Goal: Navigation & Orientation: Understand site structure

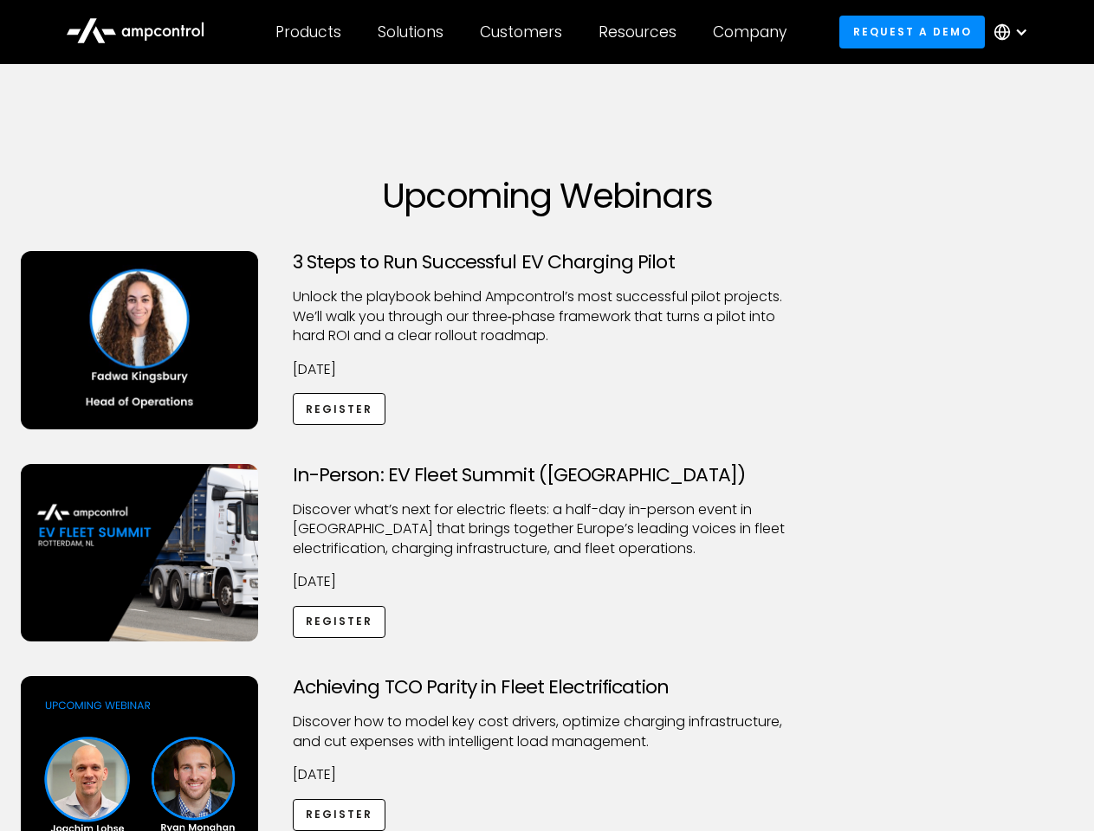
click at [533, 32] on div "Customers" at bounding box center [521, 32] width 82 height 19
click at [307, 32] on div "Products" at bounding box center [308, 32] width 66 height 19
click at [411, 32] on div "Solutions" at bounding box center [411, 32] width 66 height 19
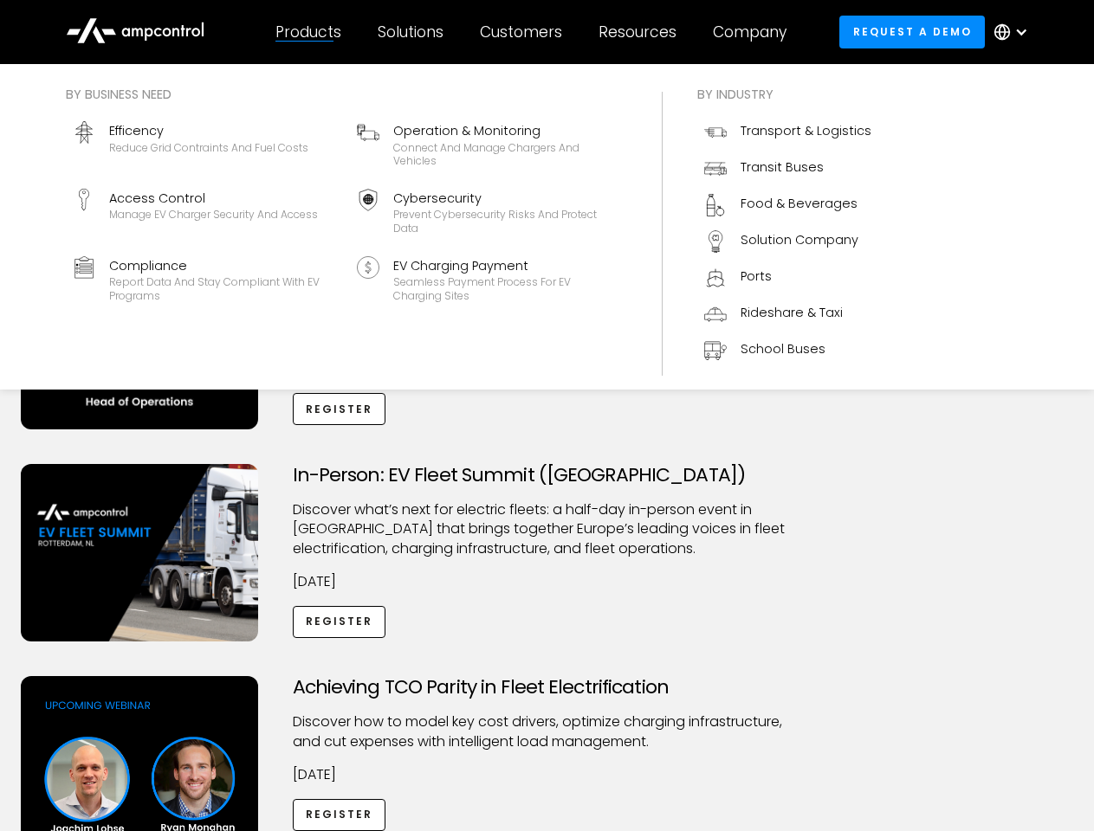
click at [524, 32] on div "Customers" at bounding box center [521, 32] width 82 height 19
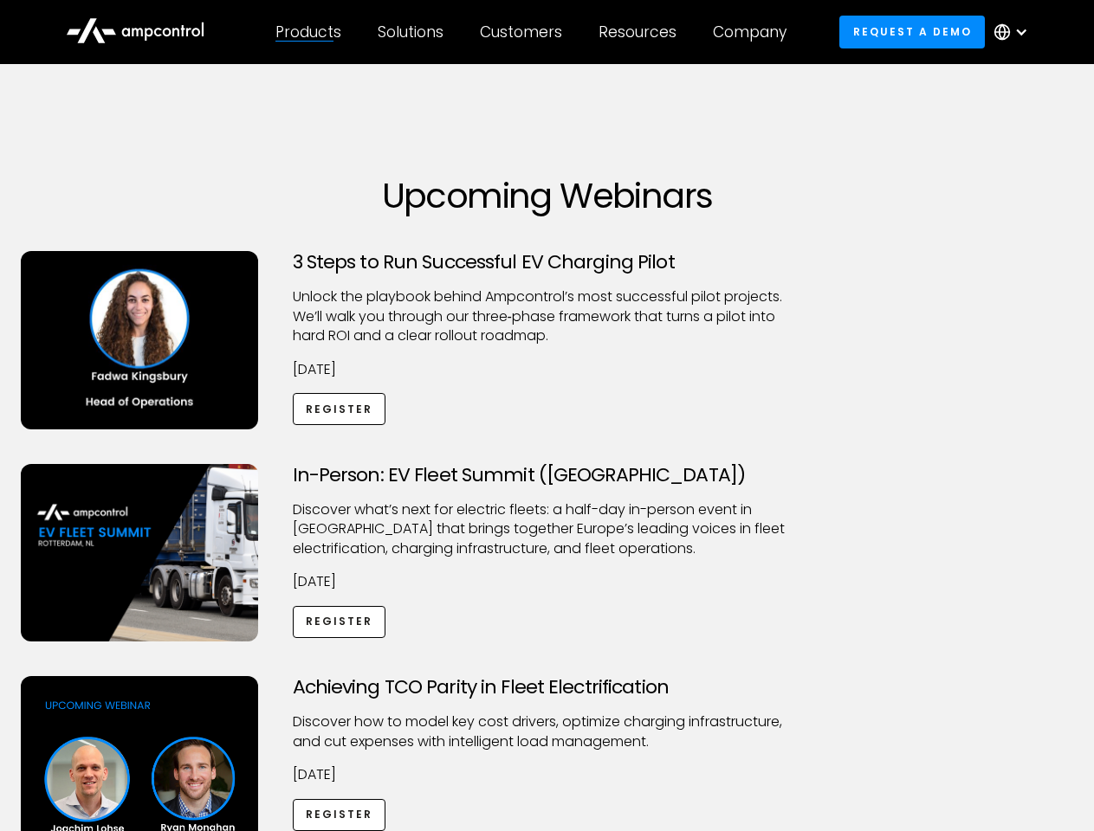
click at [641, 32] on div "Resources" at bounding box center [637, 32] width 78 height 19
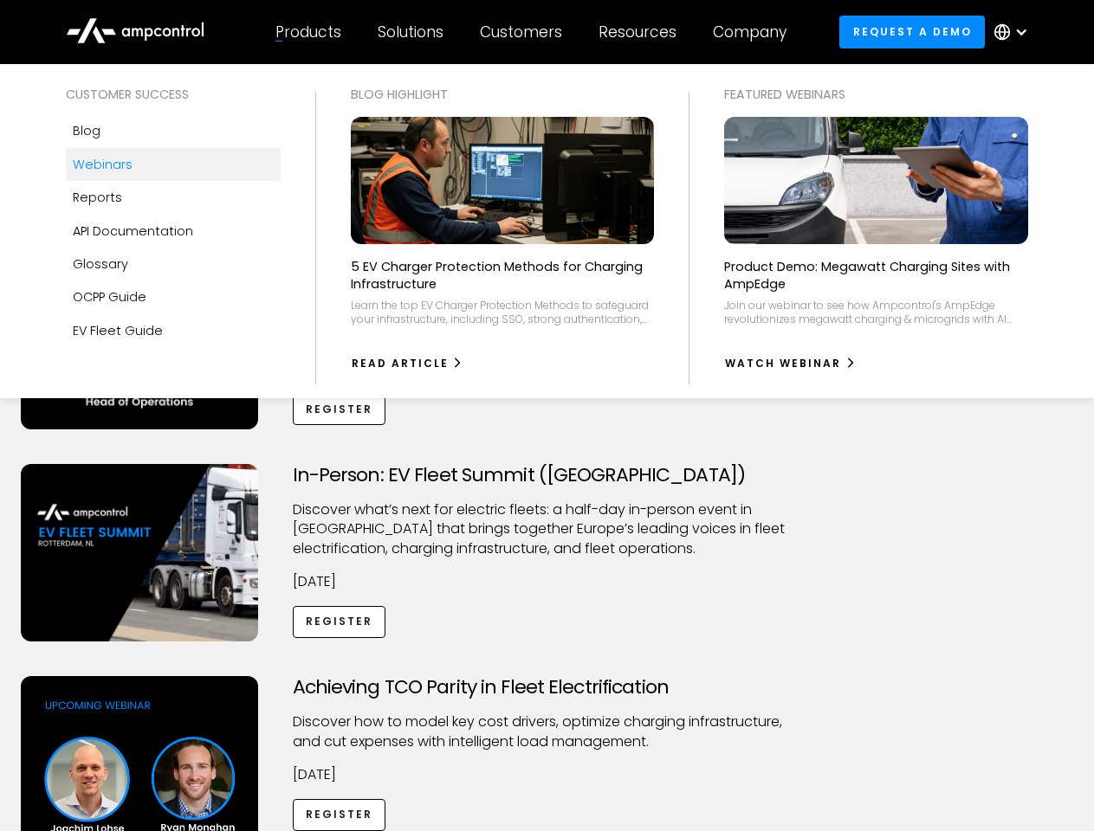
click at [755, 32] on div "Company" at bounding box center [750, 32] width 74 height 19
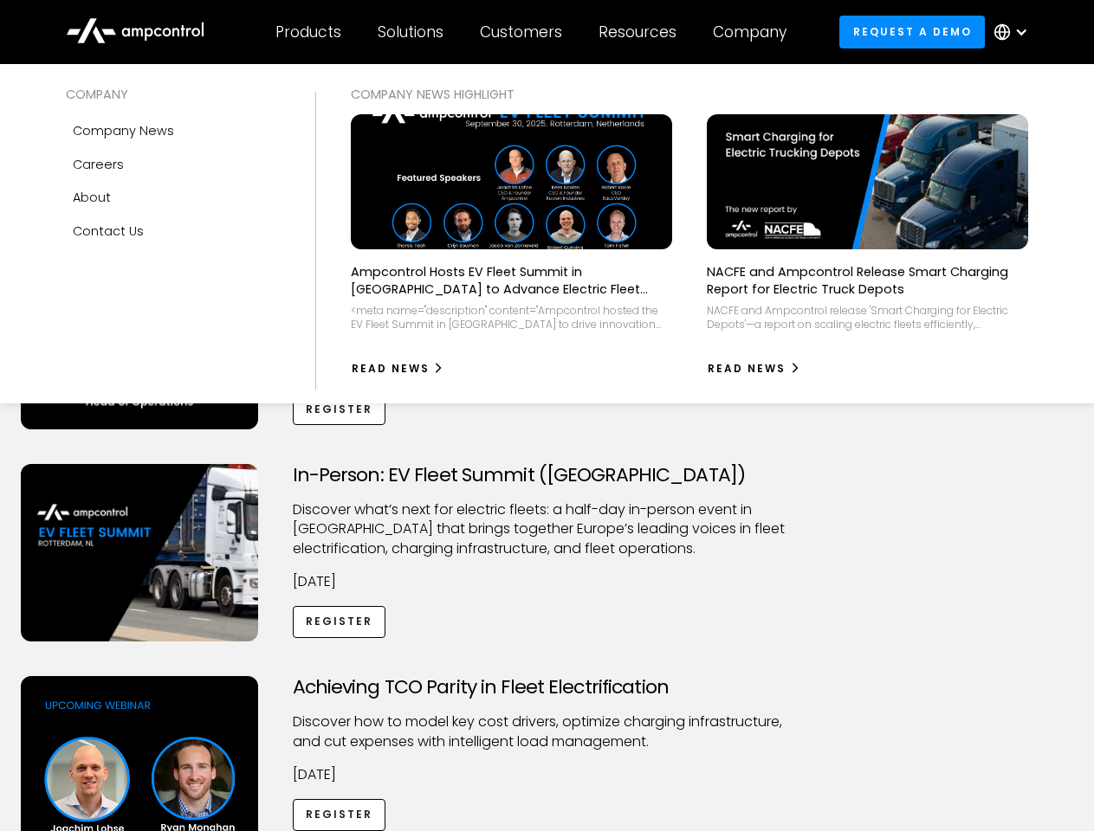
click at [1015, 32] on div at bounding box center [1021, 32] width 14 height 14
